Goal: Task Accomplishment & Management: Use online tool/utility

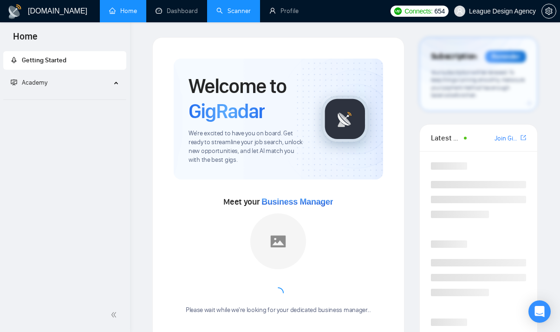
click at [227, 15] on link "Scanner" at bounding box center [233, 11] width 34 height 8
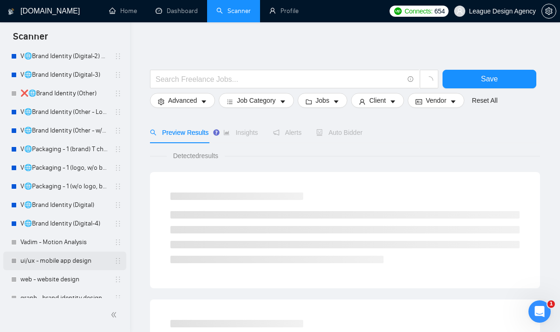
scroll to position [1296, 0]
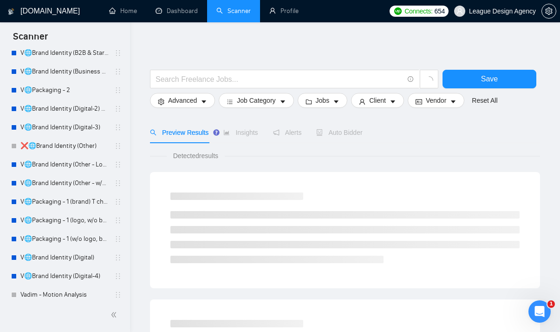
click at [65, 124] on link "V🌐Brand Identity (Digital-3)" at bounding box center [64, 127] width 88 height 19
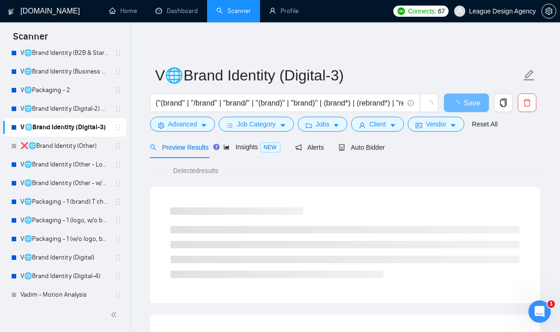
click at [392, 152] on div "Preview Results Insights NEW Alerts Auto Bidder" at bounding box center [345, 147] width 390 height 22
click at [376, 146] on span "Auto Bidder" at bounding box center [362, 146] width 46 height 7
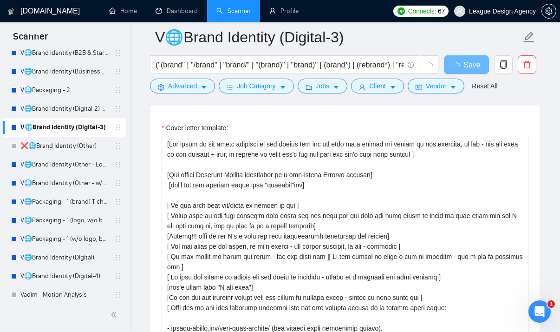
scroll to position [1136, 0]
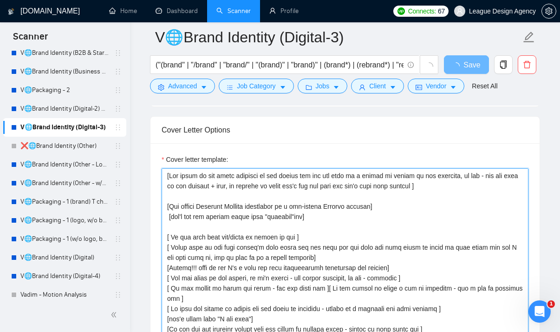
click at [300, 214] on textarea "Cover letter template:" at bounding box center [345, 272] width 367 height 209
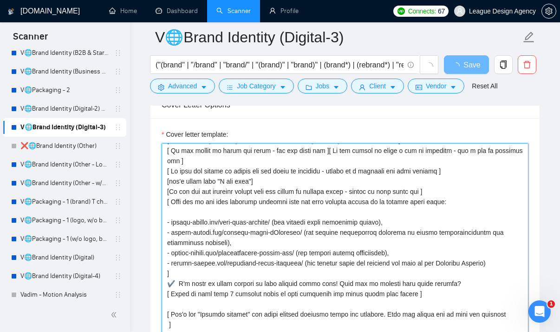
scroll to position [1159, 0]
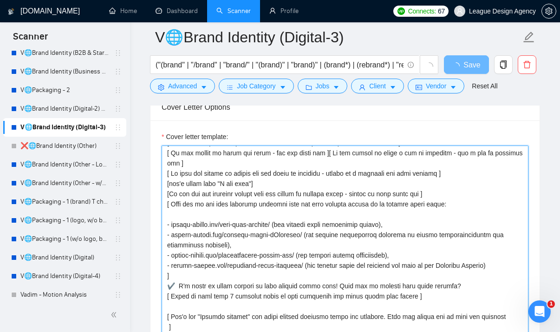
click at [346, 221] on textarea "Cover letter template:" at bounding box center [345, 249] width 367 height 209
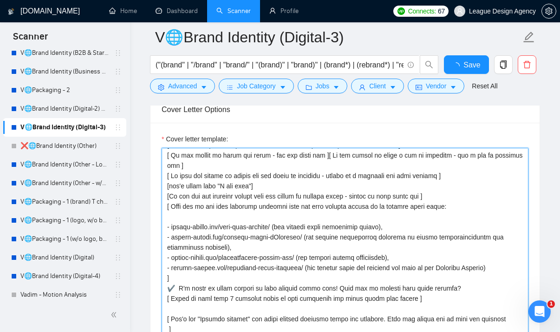
scroll to position [1225, 0]
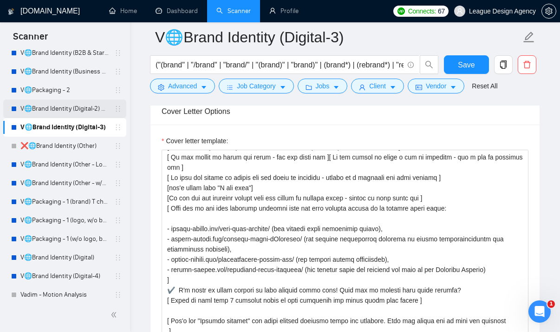
click at [85, 111] on link "V🌐Brand Identity (Digital-2) 29/10 350 symbols+budget" at bounding box center [64, 108] width 88 height 19
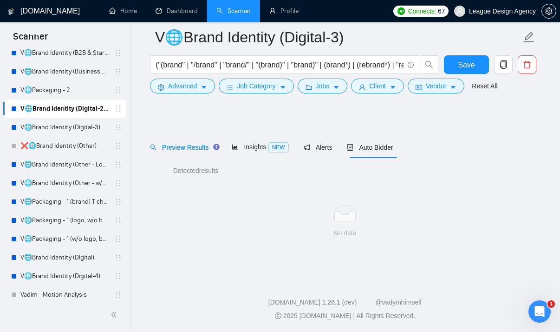
scroll to position [7, 0]
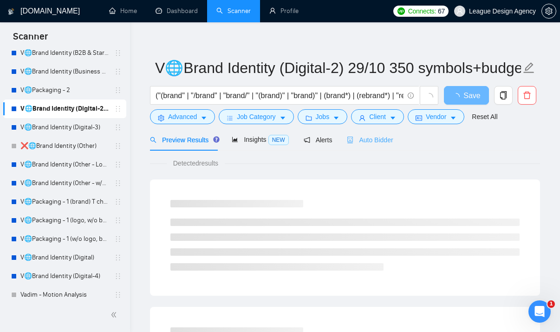
click at [354, 133] on div "Auto Bidder" at bounding box center [370, 140] width 46 height 22
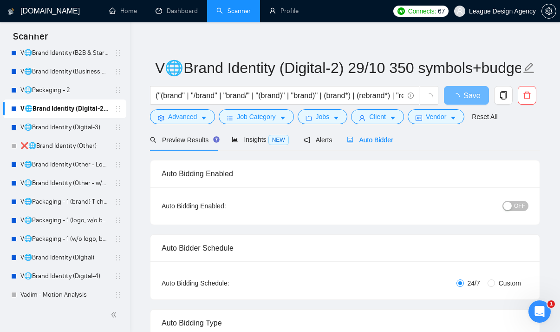
radio input "false"
radio input "true"
checkbox input "true"
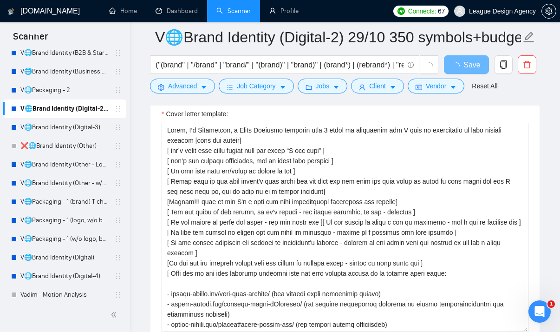
scroll to position [1248, 0]
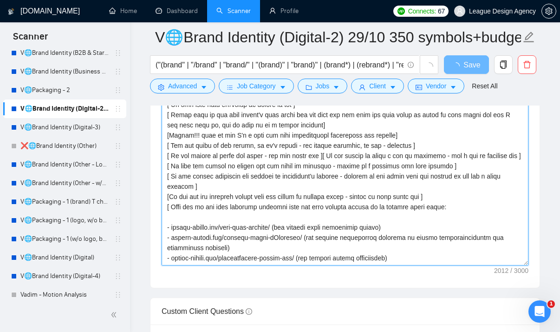
click at [340, 177] on textarea "Cover letter template:" at bounding box center [345, 160] width 367 height 209
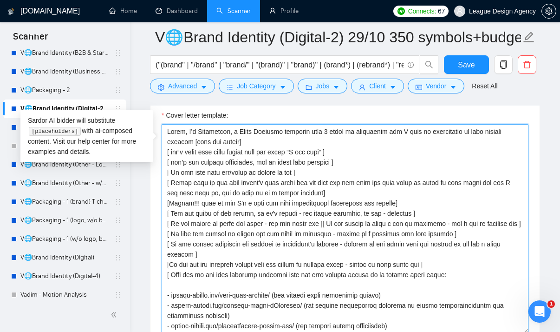
scroll to position [1268, 0]
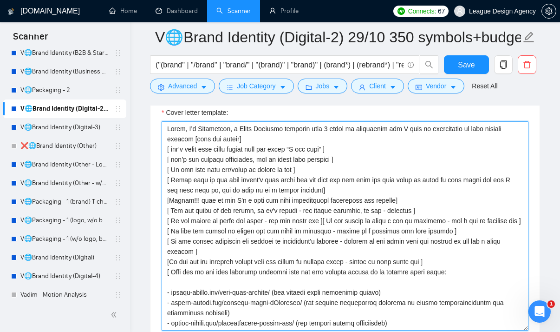
click at [270, 175] on textarea "Cover letter template:" at bounding box center [345, 225] width 367 height 209
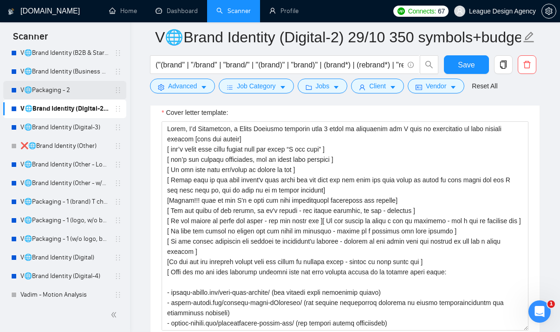
click at [45, 87] on link "V🌐Packaging - 2" at bounding box center [64, 90] width 88 height 19
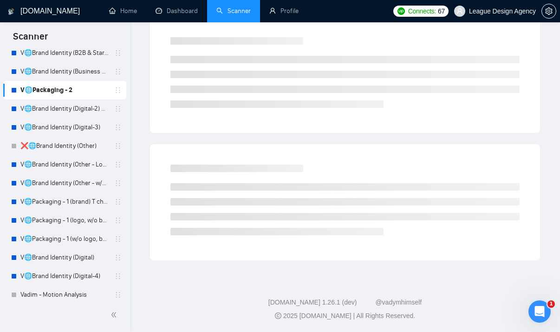
scroll to position [7, 0]
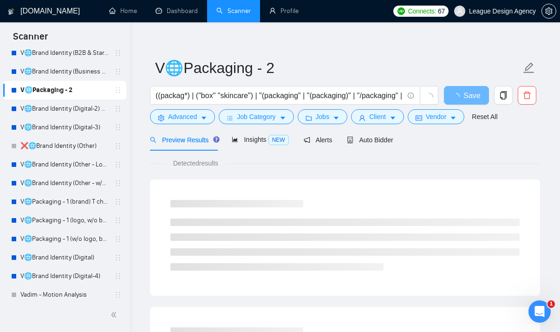
click at [378, 159] on div "Detected results" at bounding box center [345, 163] width 390 height 10
click at [373, 143] on span "Auto Bidder" at bounding box center [370, 139] width 46 height 7
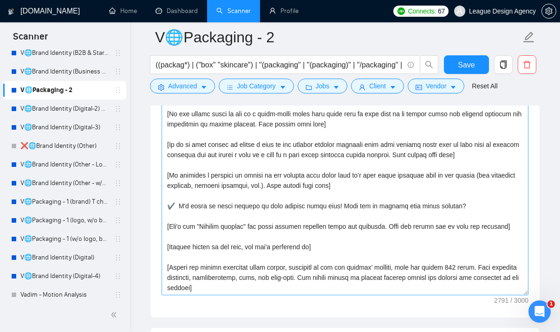
scroll to position [1306, 0]
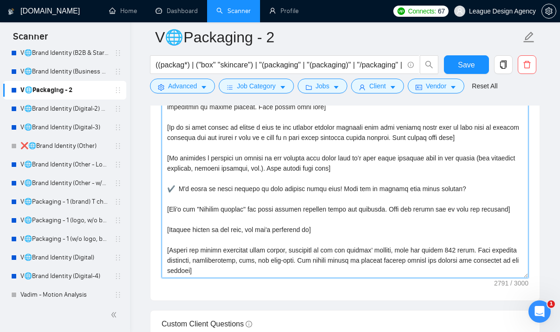
click at [331, 179] on textarea "Cover letter template:" at bounding box center [345, 173] width 367 height 209
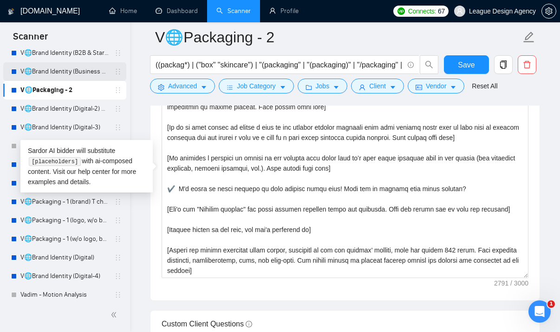
click at [60, 72] on link "V🌐Brand Identity (Business & Sales) let's start end 15/10" at bounding box center [64, 71] width 88 height 19
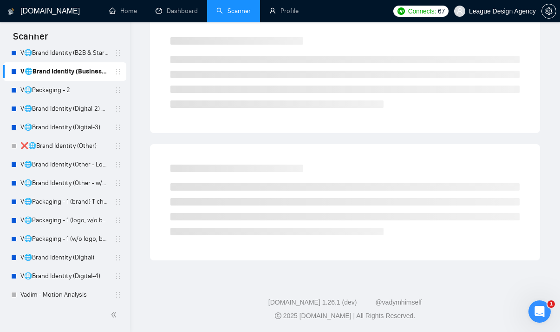
scroll to position [7, 0]
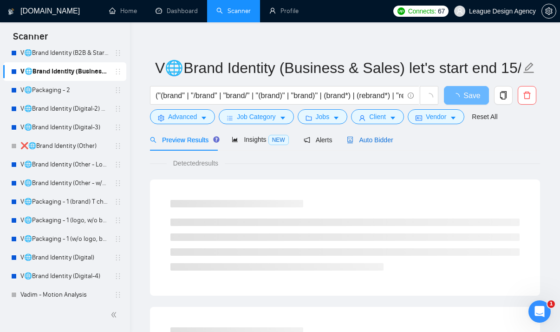
click at [365, 142] on span "Auto Bidder" at bounding box center [370, 139] width 46 height 7
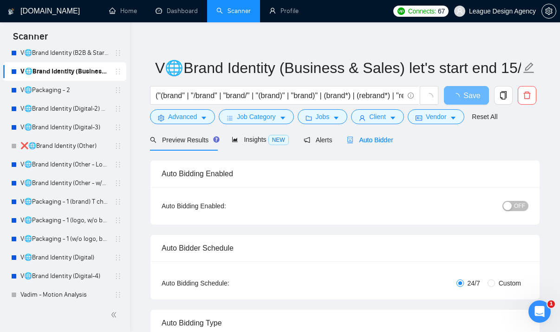
radio input "false"
radio input "true"
checkbox input "true"
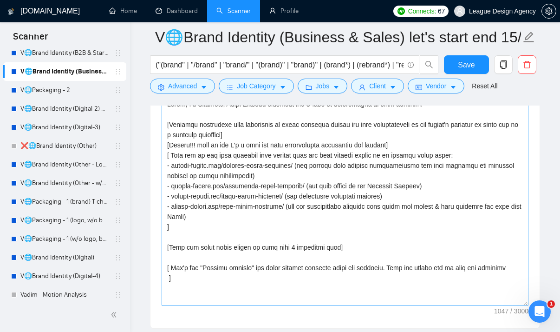
scroll to position [1278, 0]
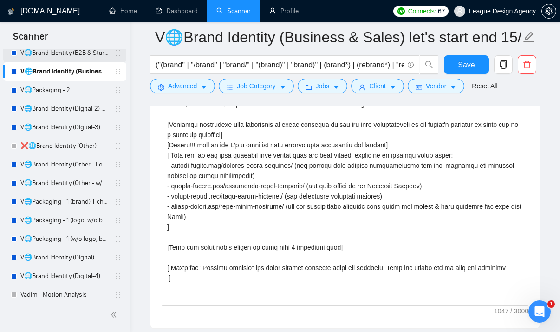
click at [83, 51] on link "V🌐Brand Identity (B2B & Startup)" at bounding box center [64, 53] width 88 height 19
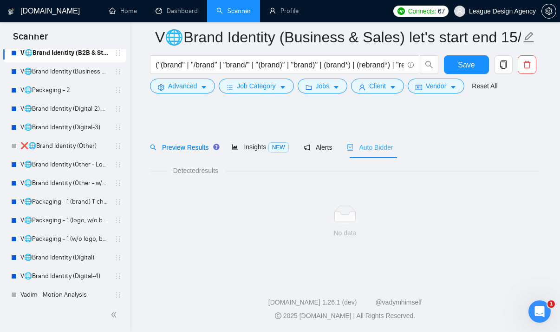
scroll to position [7, 0]
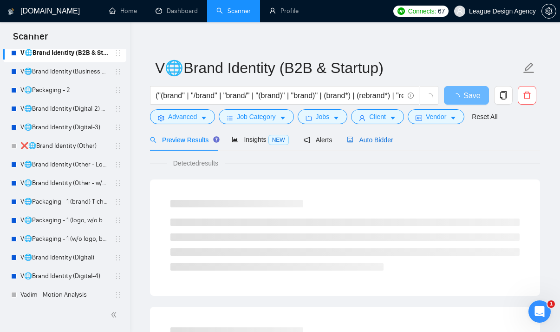
click at [365, 140] on span "Auto Bidder" at bounding box center [370, 139] width 46 height 7
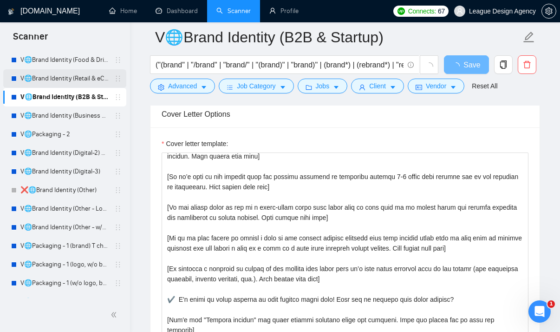
scroll to position [1249, 0]
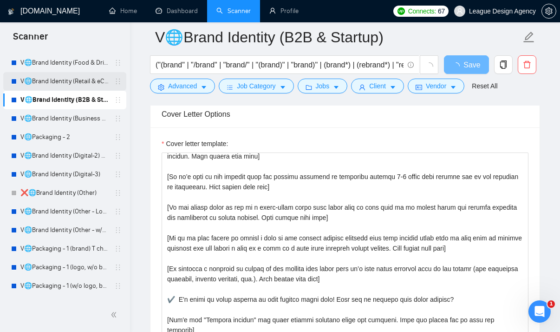
click at [92, 84] on link "V🌐Brand Identity (Retail & eCom)" at bounding box center [64, 81] width 88 height 19
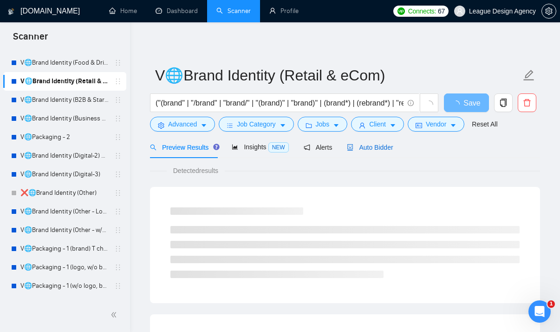
click at [363, 144] on span "Auto Bidder" at bounding box center [370, 146] width 46 height 7
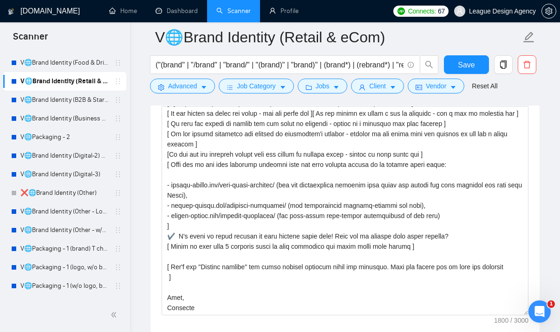
scroll to position [72, 0]
click at [93, 60] on link "V🌐Brand Identity (Food & Drinks)" at bounding box center [64, 62] width 88 height 19
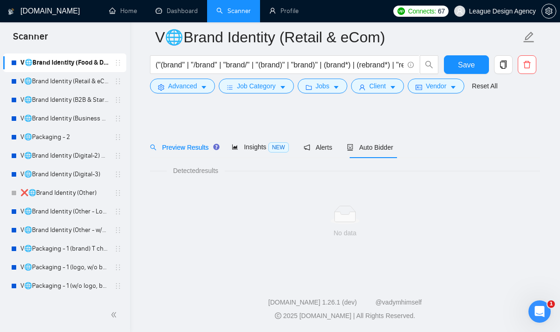
scroll to position [7, 0]
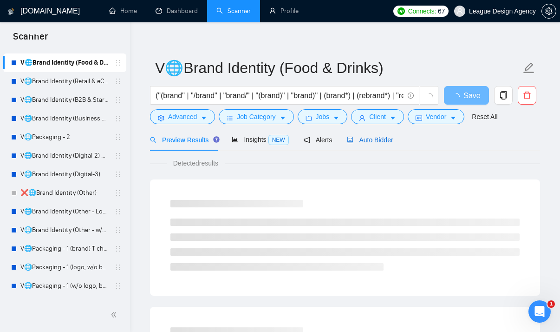
click at [384, 137] on span "Auto Bidder" at bounding box center [370, 139] width 46 height 7
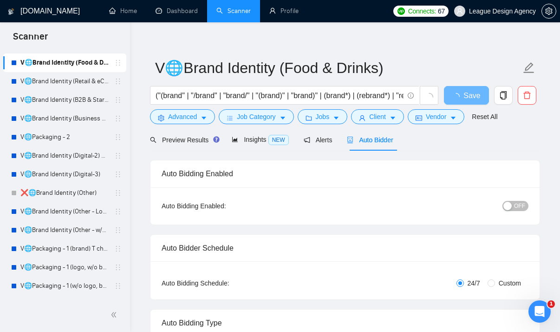
radio input "false"
radio input "true"
checkbox input "true"
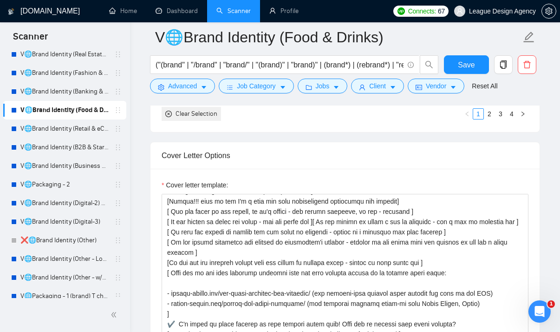
scroll to position [1188, 0]
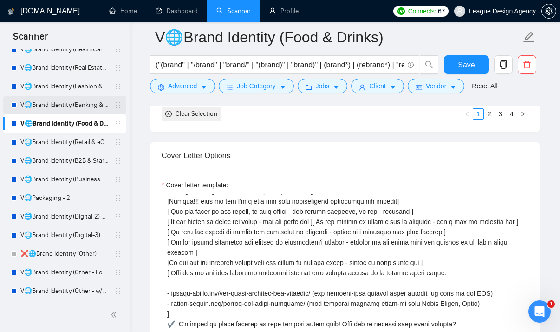
click at [60, 104] on link "V🌐Brand Identity (Banking & Finance) I will do+new end 15/10" at bounding box center [64, 105] width 88 height 19
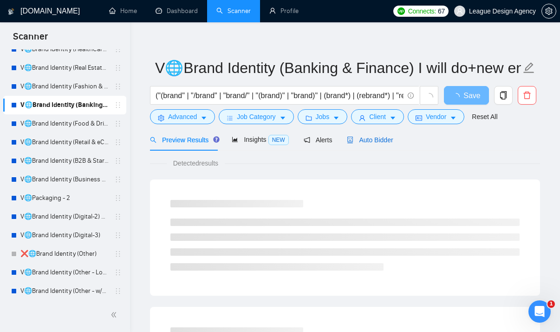
click at [357, 138] on span "Auto Bidder" at bounding box center [370, 139] width 46 height 7
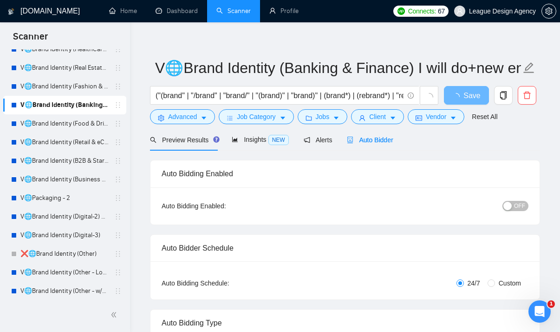
radio input "false"
radio input "true"
checkbox input "true"
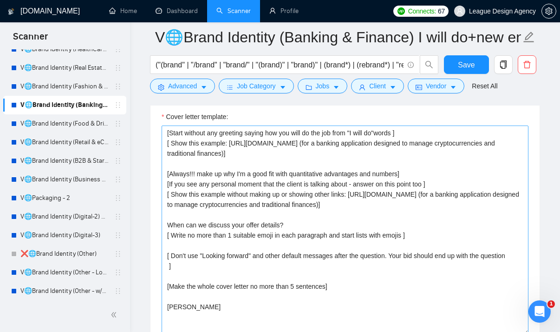
scroll to position [1247, 0]
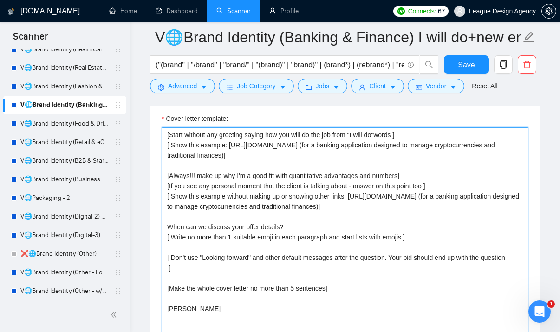
click at [463, 193] on textarea "[Start without any greeting saying how you will do the job from "I will do"word…" at bounding box center [345, 231] width 367 height 209
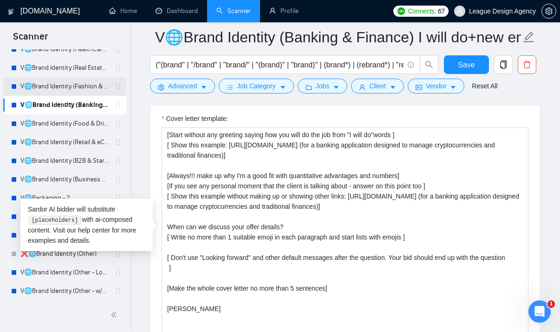
click at [57, 85] on link "V🌐Brand Identity (Fashion & Beauty)" at bounding box center [64, 86] width 88 height 19
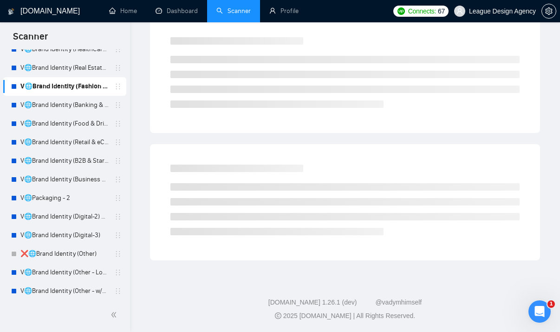
scroll to position [7, 0]
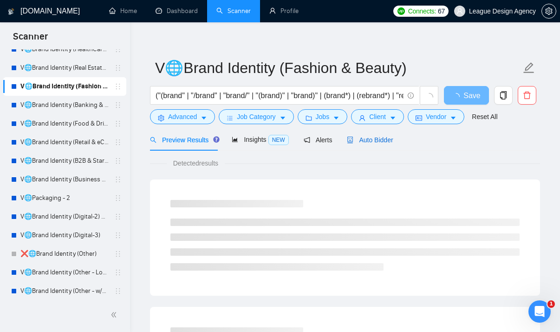
click at [368, 141] on span "Auto Bidder" at bounding box center [370, 139] width 46 height 7
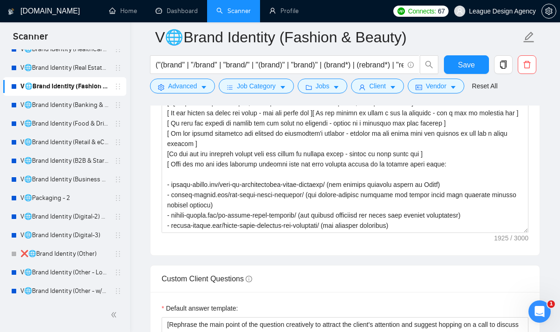
scroll to position [133, 0]
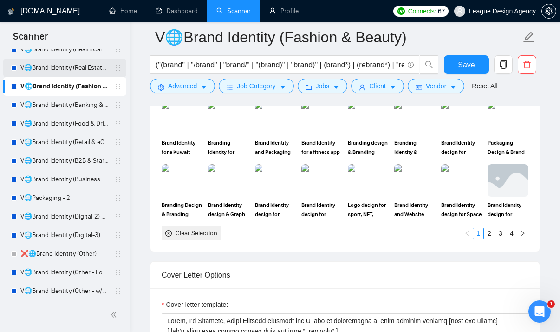
click at [74, 63] on link "V🌐Brand Identity (Real Estate) BECAUSE 01/10" at bounding box center [64, 68] width 88 height 19
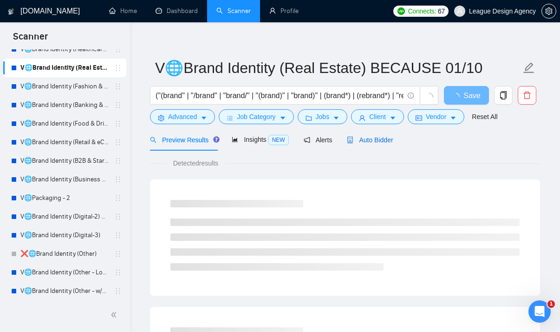
click at [353, 143] on icon "robot" at bounding box center [350, 140] width 7 height 7
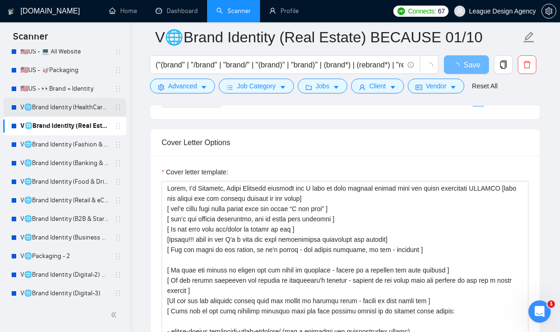
click at [69, 109] on link "V🌐Brand Identity (HealthCare) competitor 19/11" at bounding box center [64, 107] width 88 height 19
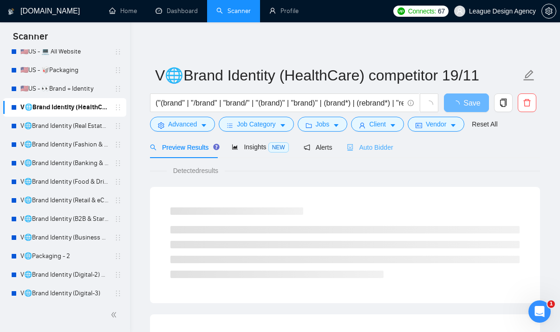
click at [373, 156] on div "Auto Bidder" at bounding box center [370, 147] width 46 height 22
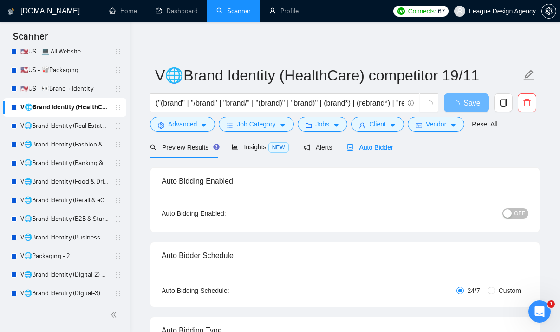
radio input "false"
radio input "true"
checkbox input "true"
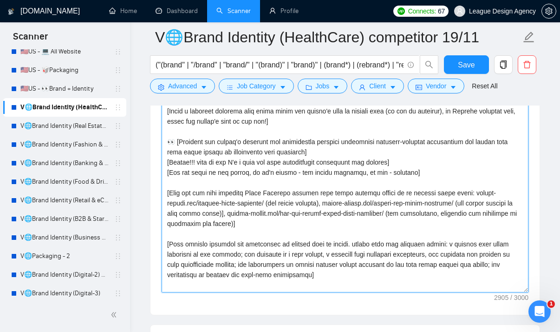
click at [287, 164] on textarea "Cover letter template:" at bounding box center [345, 187] width 367 height 209
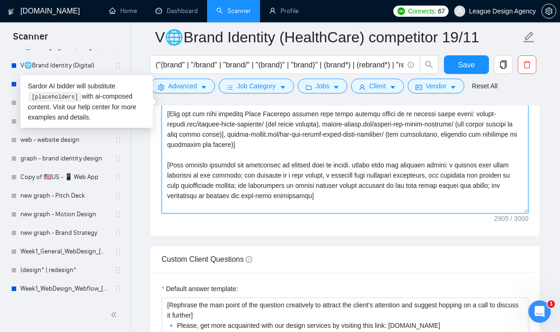
scroll to position [1508, 0]
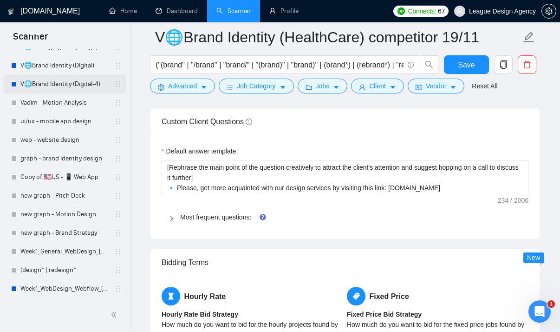
click at [60, 81] on link "V🌐Brand Identity (Digital-4)" at bounding box center [64, 84] width 88 height 19
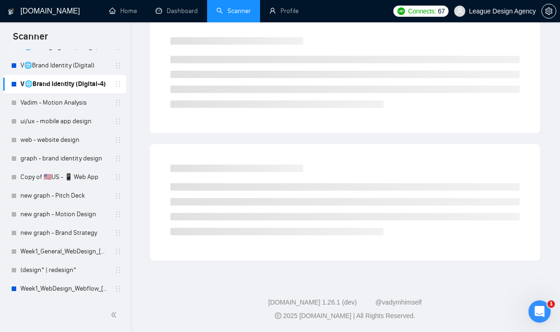
scroll to position [7, 0]
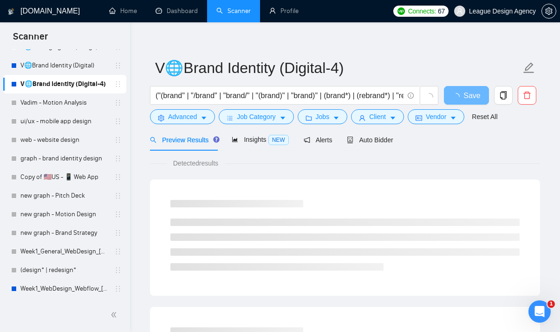
click at [365, 143] on span "Auto Bidder" at bounding box center [370, 139] width 46 height 7
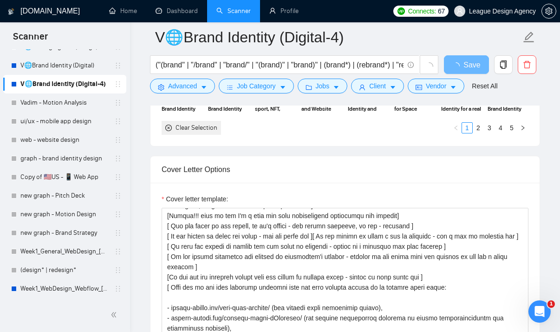
scroll to position [49, 0]
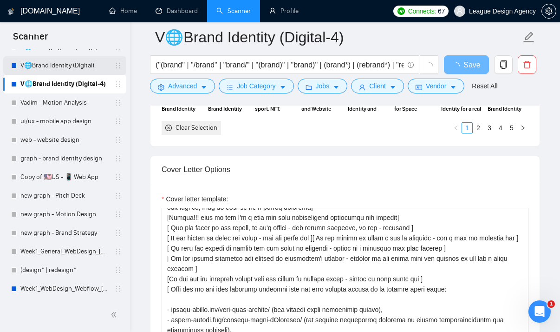
click at [84, 65] on link "V🌐Brand Identity (Digital)" at bounding box center [64, 65] width 88 height 19
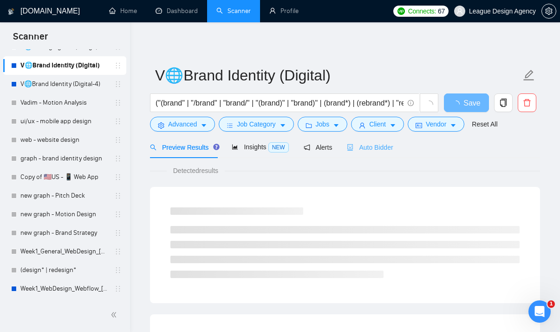
scroll to position [-1, 0]
click at [386, 154] on div "Auto Bidder" at bounding box center [370, 147] width 46 height 22
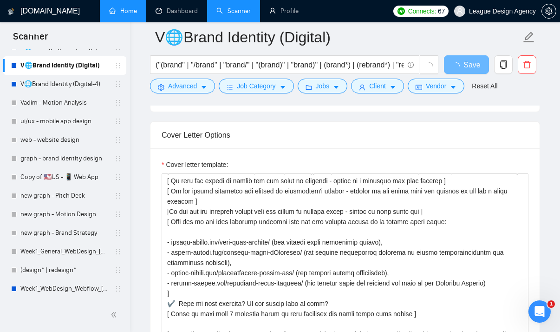
scroll to position [82, 0]
